Goal: Task Accomplishment & Management: Complete application form

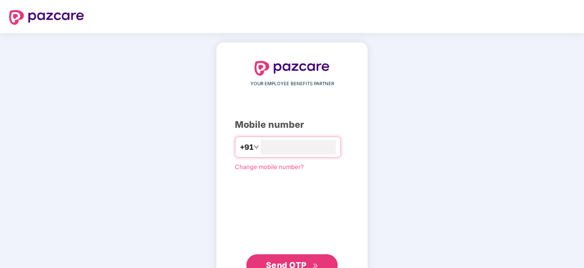
type input "**********"
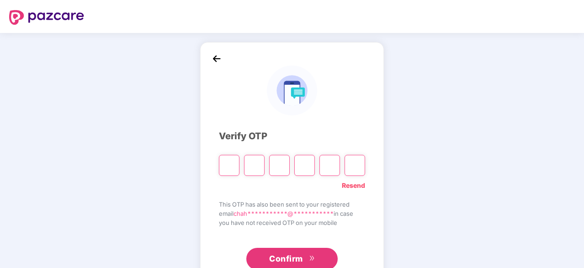
type input "*"
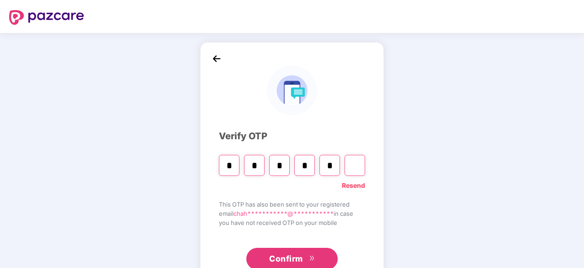
type input "*"
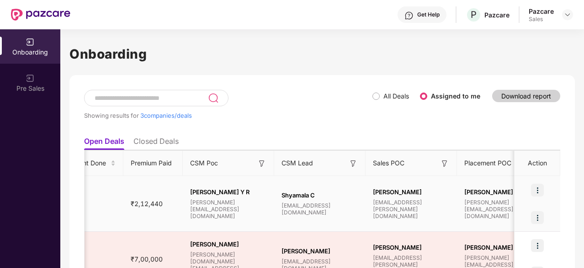
scroll to position [0, 644]
